Goal: Task Accomplishment & Management: Complete application form

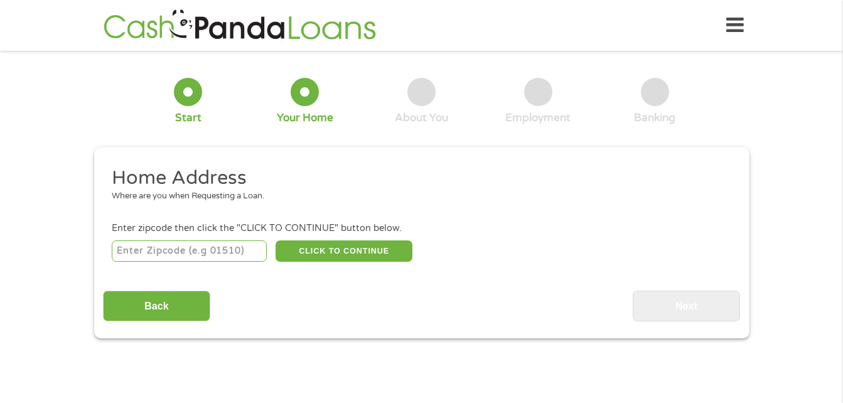
click at [222, 256] on input "number" at bounding box center [189, 251] width 155 height 21
type input "60804"
click at [116, 302] on input "Back" at bounding box center [156, 306] width 107 height 31
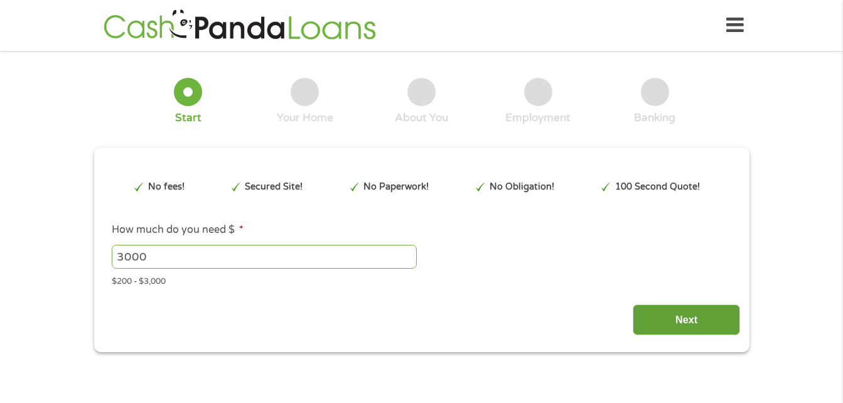
click at [688, 319] on input "Next" at bounding box center [686, 320] width 107 height 31
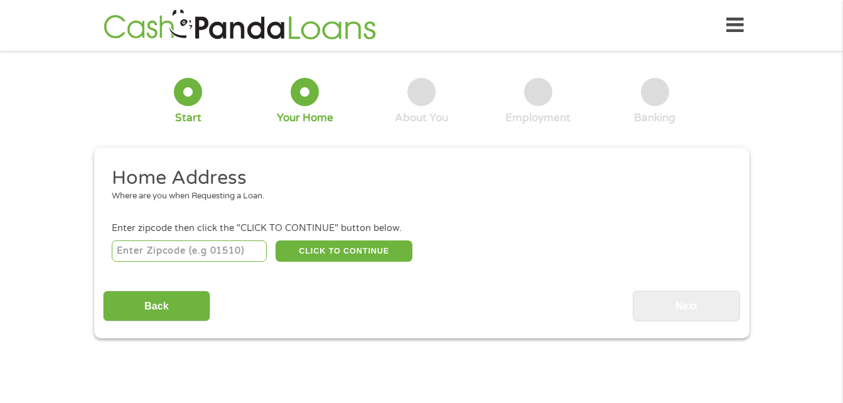
click at [247, 247] on input "number" at bounding box center [189, 251] width 155 height 21
type input "60804"
click at [357, 251] on button "CLICK TO CONTINUE" at bounding box center [344, 251] width 137 height 21
type input "60804"
type input "Cicero"
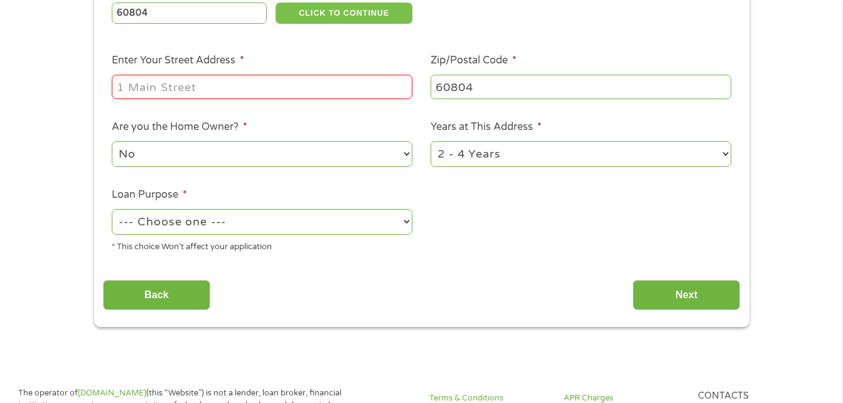
scroll to position [230, 0]
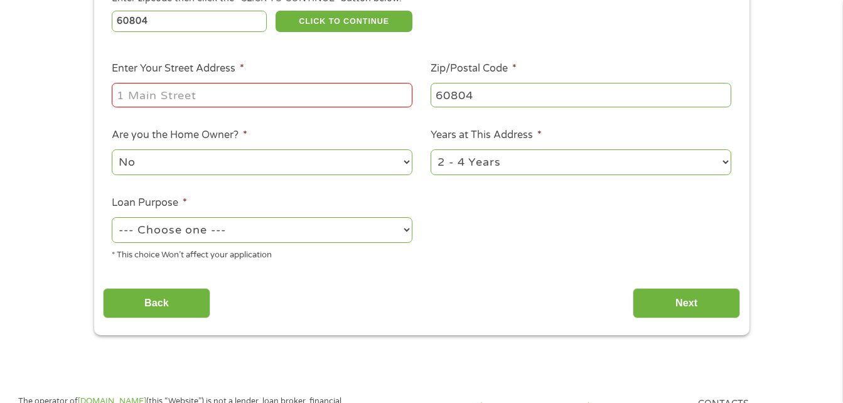
click at [217, 95] on input "Enter Your Street Address *" at bounding box center [262, 95] width 301 height 24
type input "[STREET_ADDRESS][PERSON_NAME] [GEOGRAPHIC_DATA]."
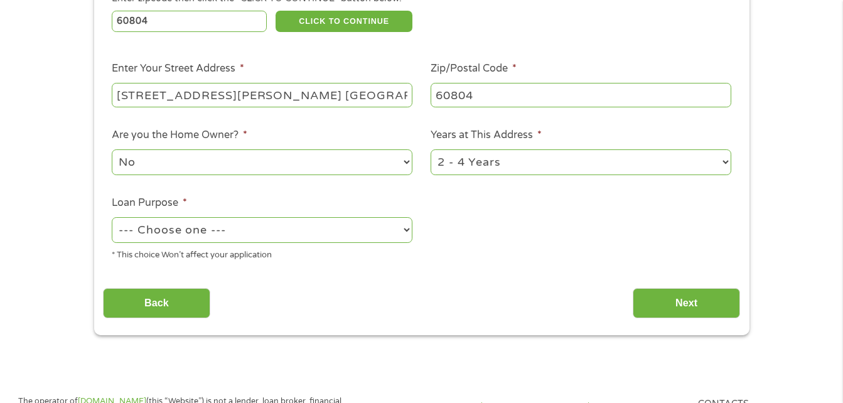
click at [404, 223] on select "--- Choose one --- Pay Bills Debt Consolidation Home Improvement Major Purchase…" at bounding box center [262, 230] width 301 height 26
select select "medicalexpenses"
click at [112, 217] on select "--- Choose one --- Pay Bills Debt Consolidation Home Improvement Major Purchase…" at bounding box center [262, 230] width 301 height 26
click at [706, 316] on input "Next" at bounding box center [686, 303] width 107 height 31
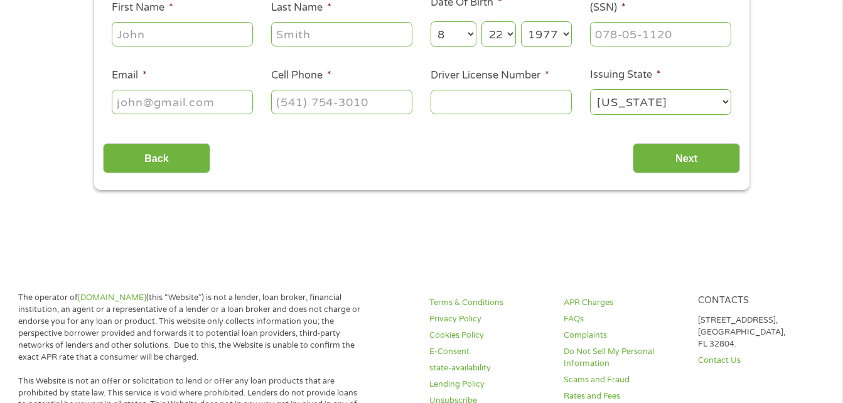
scroll to position [0, 0]
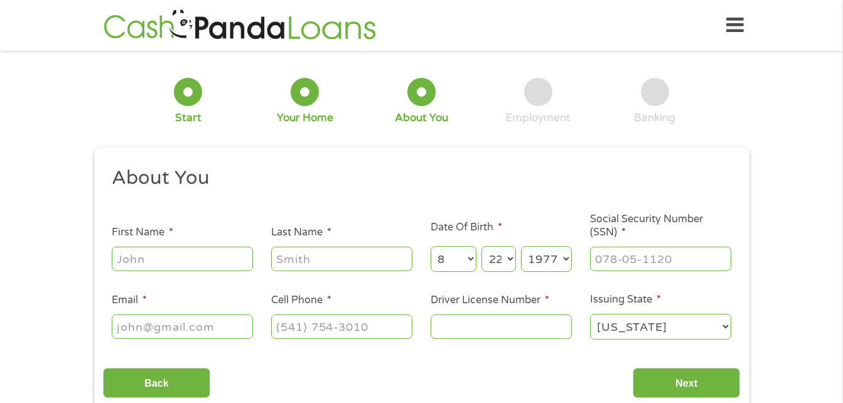
click at [187, 253] on input "First Name *" at bounding box center [182, 259] width 141 height 24
type input "[PERSON_NAME]"
click at [327, 257] on input "Last Name *" at bounding box center [341, 259] width 141 height 24
type input "c"
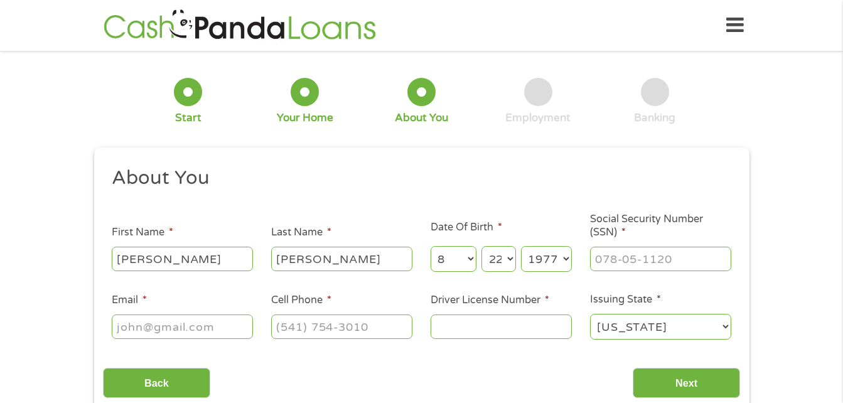
type input "[PERSON_NAME]"
click at [700, 255] on input "___-__-____" at bounding box center [660, 259] width 141 height 24
type input "064-76-1891"
click at [233, 338] on input "Email *" at bounding box center [182, 327] width 141 height 24
type input "[EMAIL_ADDRESS][DOMAIN_NAME]"
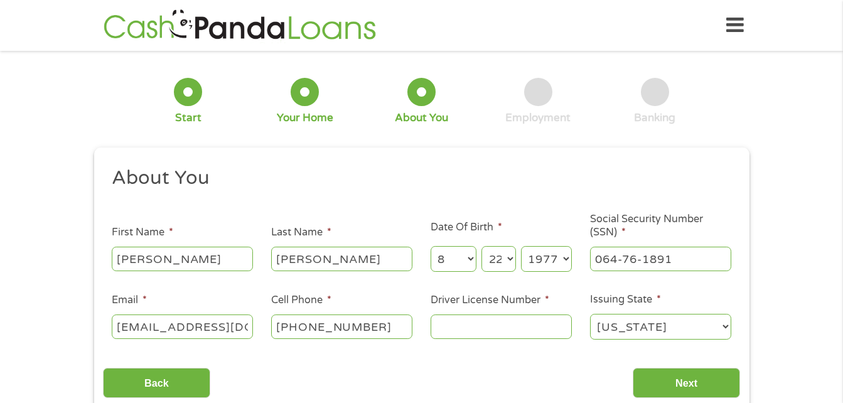
click at [378, 331] on input "[PHONE_NUMBER]" at bounding box center [341, 327] width 141 height 24
type input "[PHONE_NUMBER]"
click at [507, 321] on input "Driver License Number *" at bounding box center [501, 327] width 141 height 24
type input "46452077839v"
click at [710, 378] on input "Next" at bounding box center [686, 383] width 107 height 31
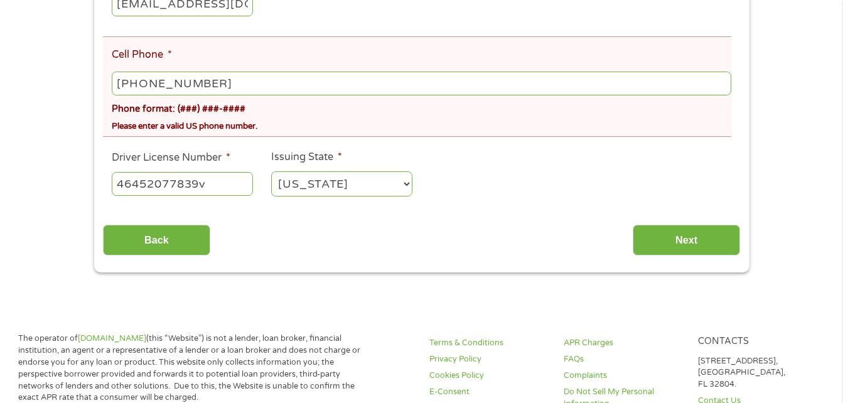
scroll to position [355, 0]
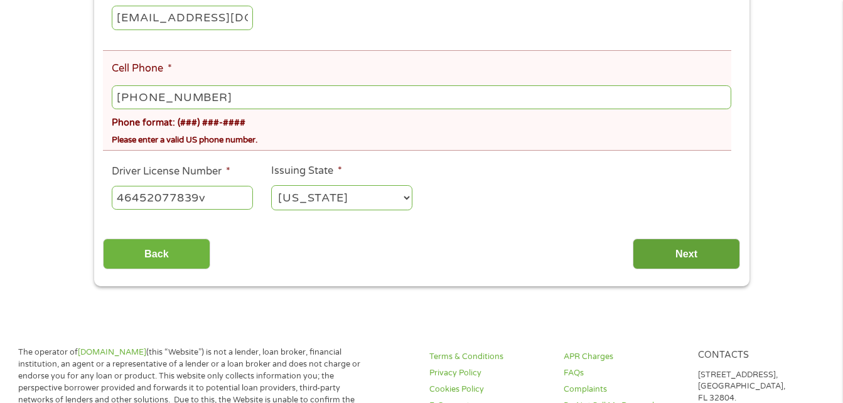
click at [689, 252] on input "Next" at bounding box center [686, 254] width 107 height 31
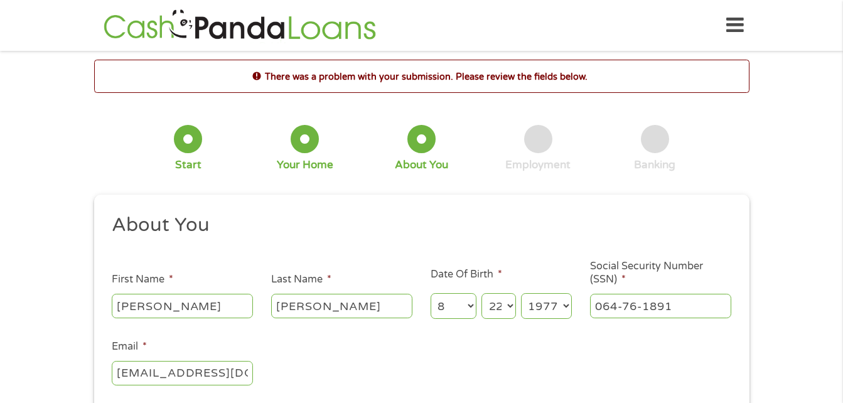
scroll to position [5, 5]
click at [684, 306] on input "064-76-1891" at bounding box center [660, 306] width 141 height 24
type input "___-__-____"
